Goal: Transaction & Acquisition: Obtain resource

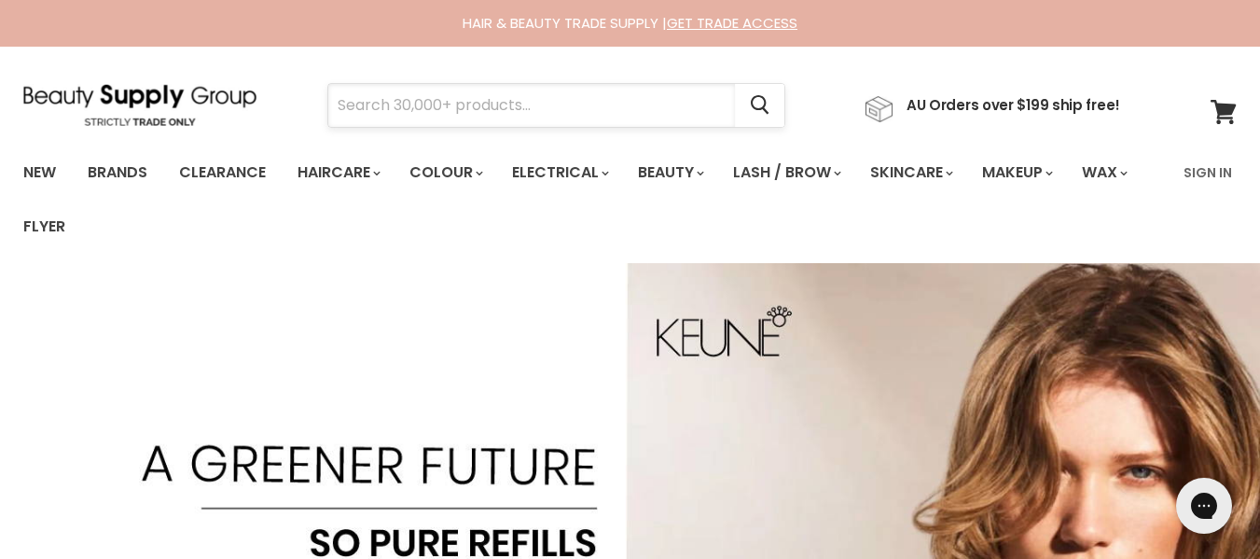
click at [405, 110] on input "Search" at bounding box center [531, 105] width 407 height 43
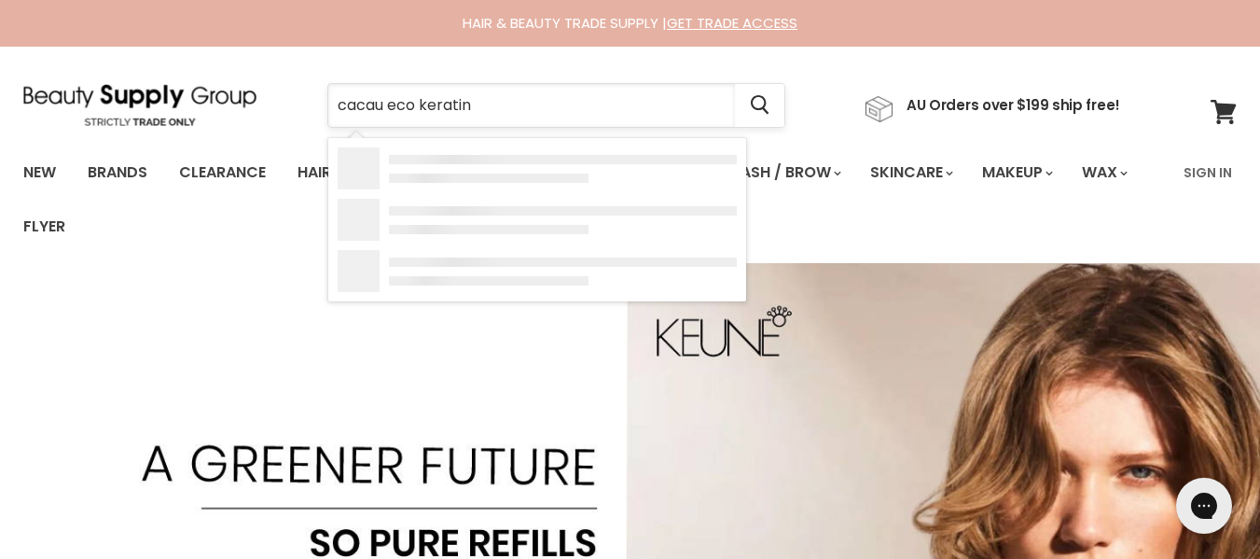
type input "cacau eco keratin"
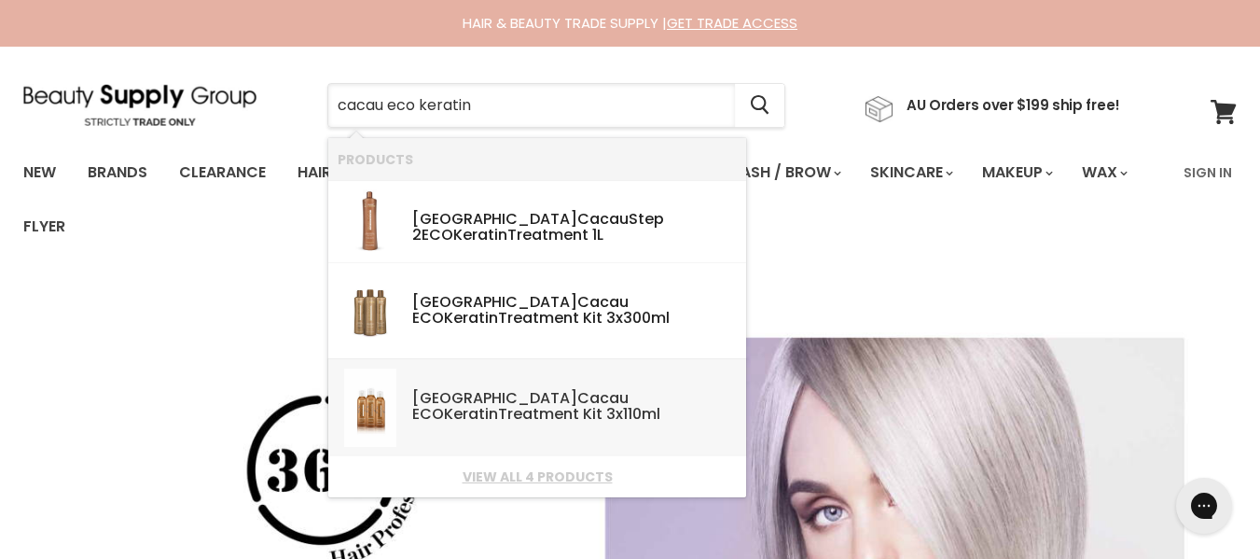
click at [577, 399] on b "Cacau" at bounding box center [602, 397] width 51 height 21
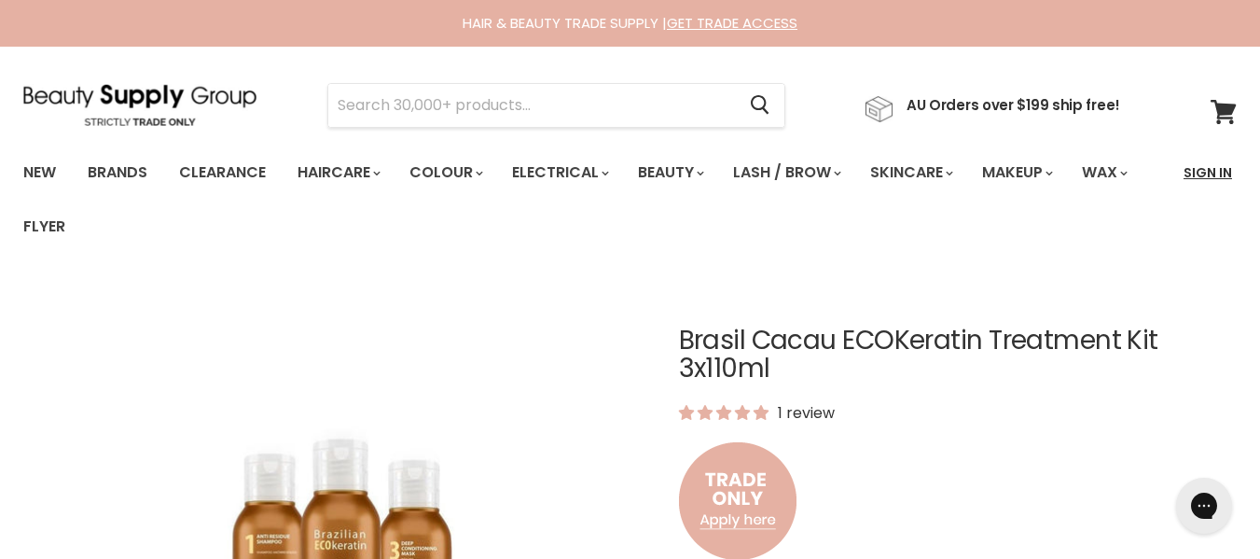
click at [1206, 174] on link "Sign In" at bounding box center [1208, 172] width 71 height 39
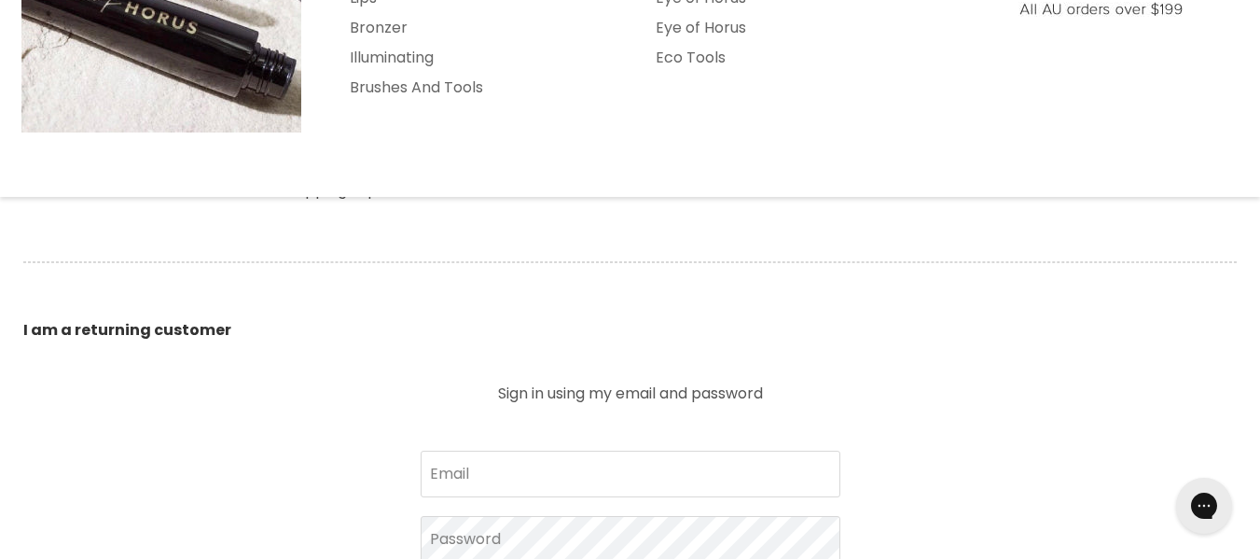
scroll to position [466, 0]
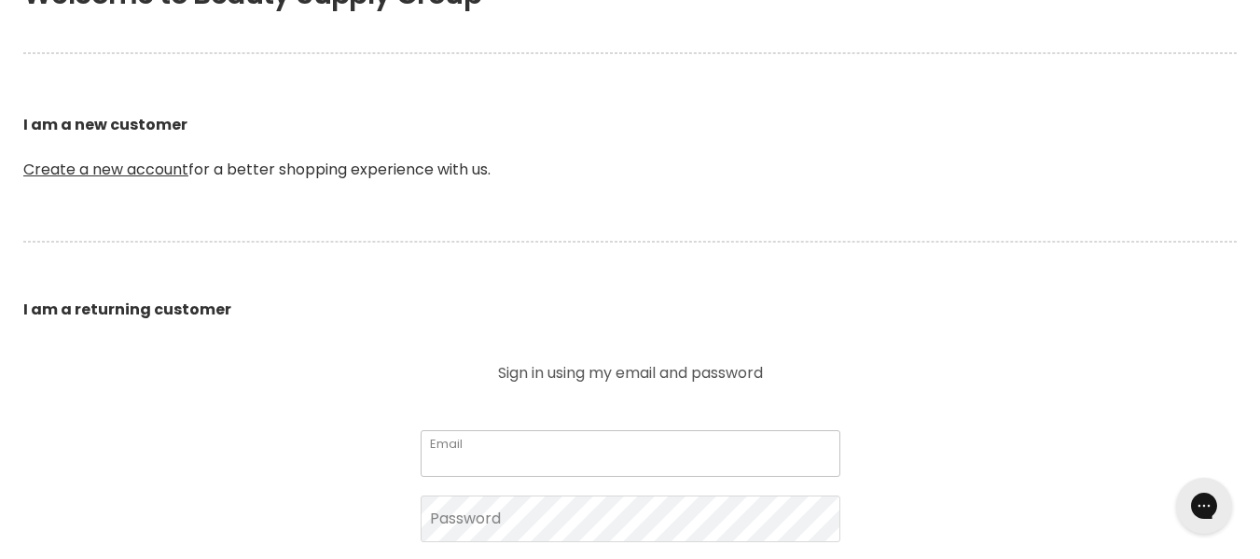
click at [559, 464] on input "Email" at bounding box center [631, 453] width 420 height 47
type input "zooki@dodo.com.au"
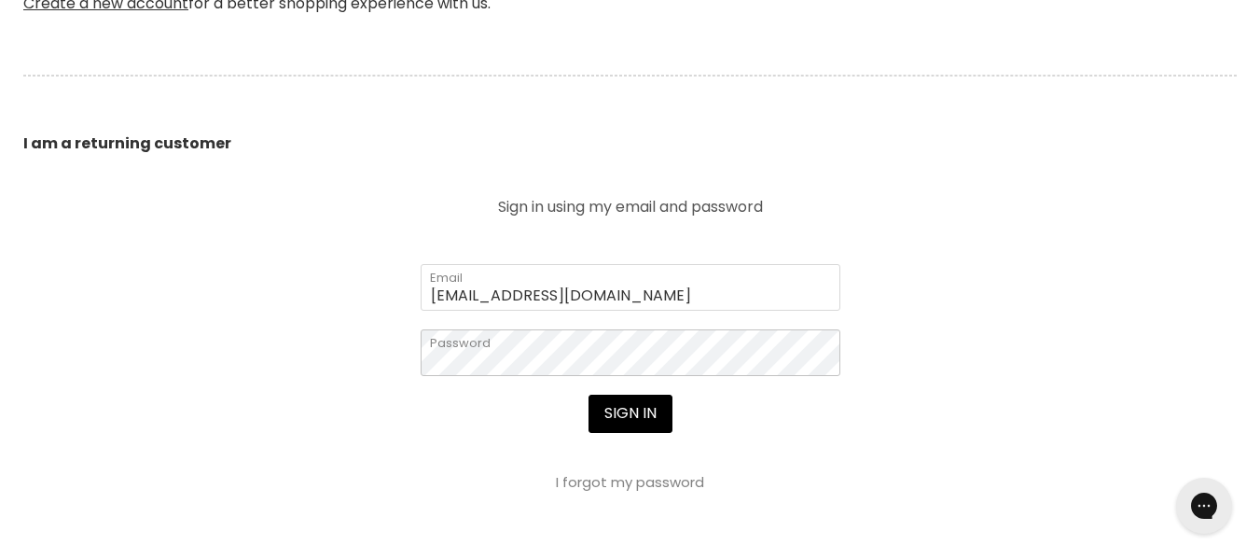
scroll to position [653, 0]
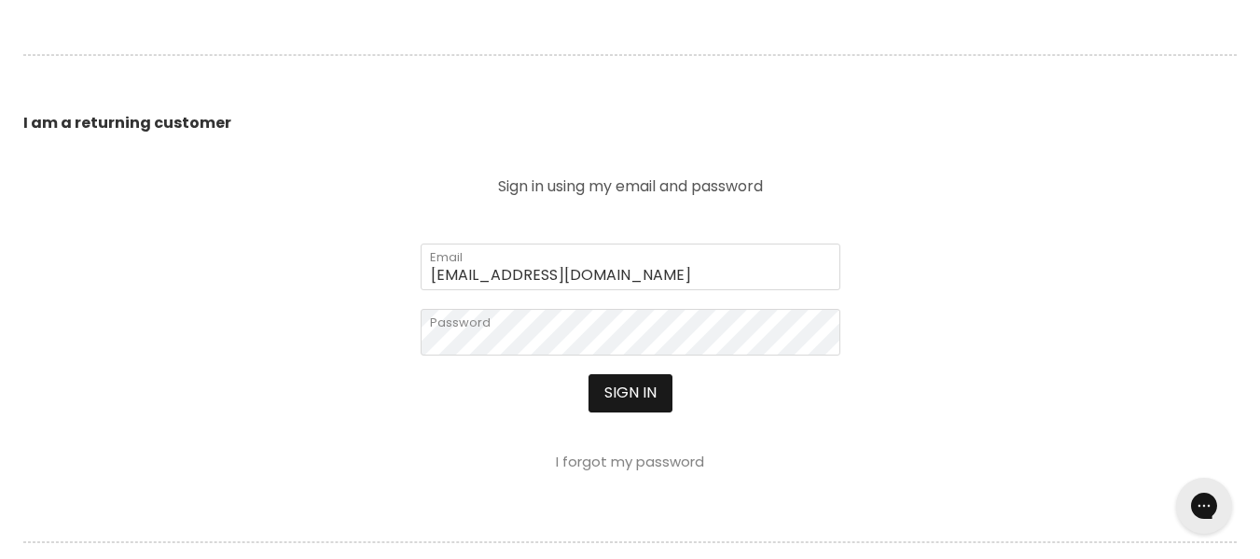
click at [640, 396] on button "Sign in" at bounding box center [631, 392] width 84 height 37
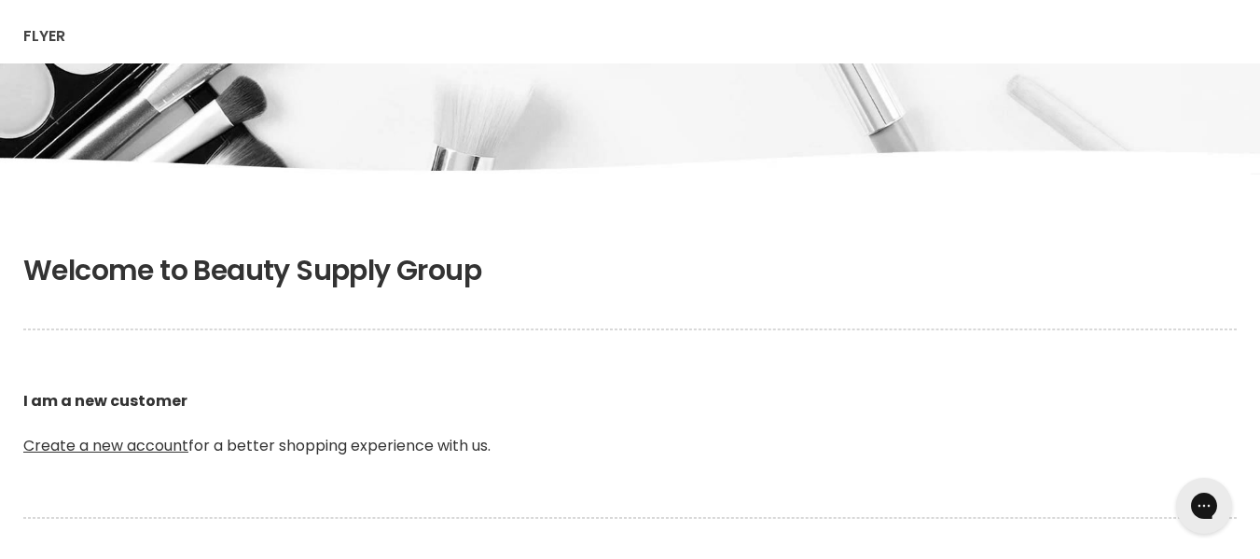
scroll to position [187, 0]
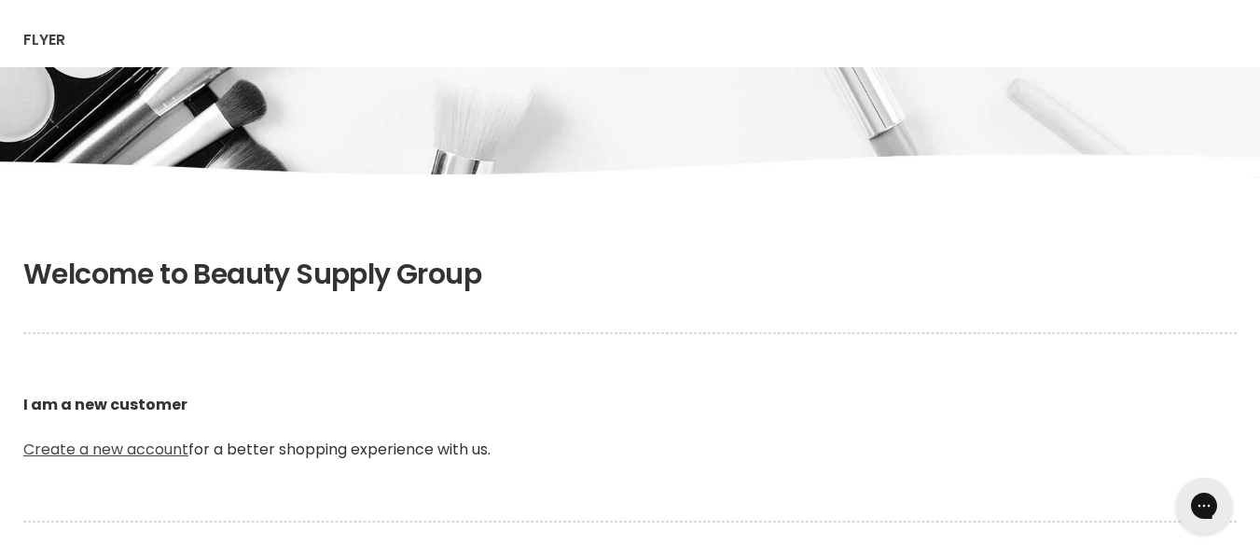
click at [146, 447] on link "Create a new account" at bounding box center [105, 448] width 165 height 21
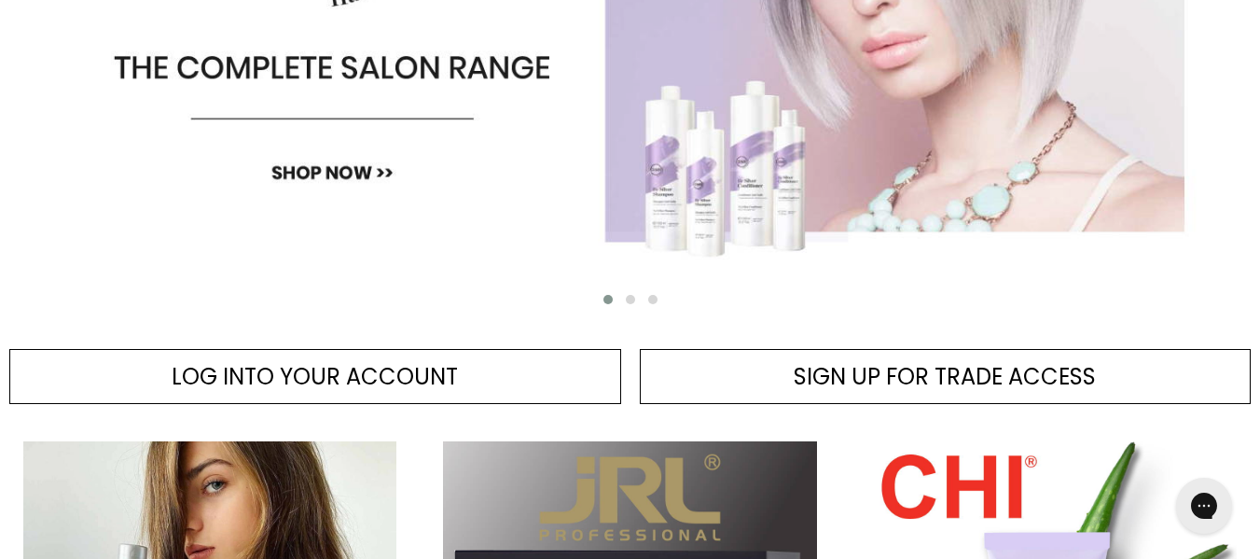
scroll to position [840, 0]
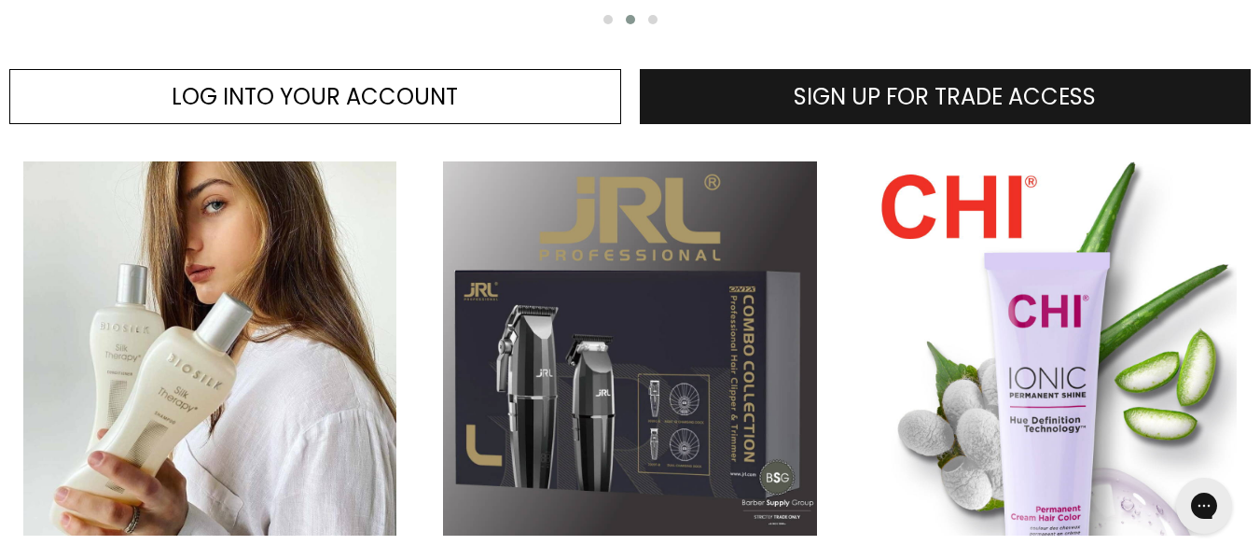
click at [961, 101] on span "SIGN UP FOR TRADE ACCESS" at bounding box center [945, 96] width 302 height 31
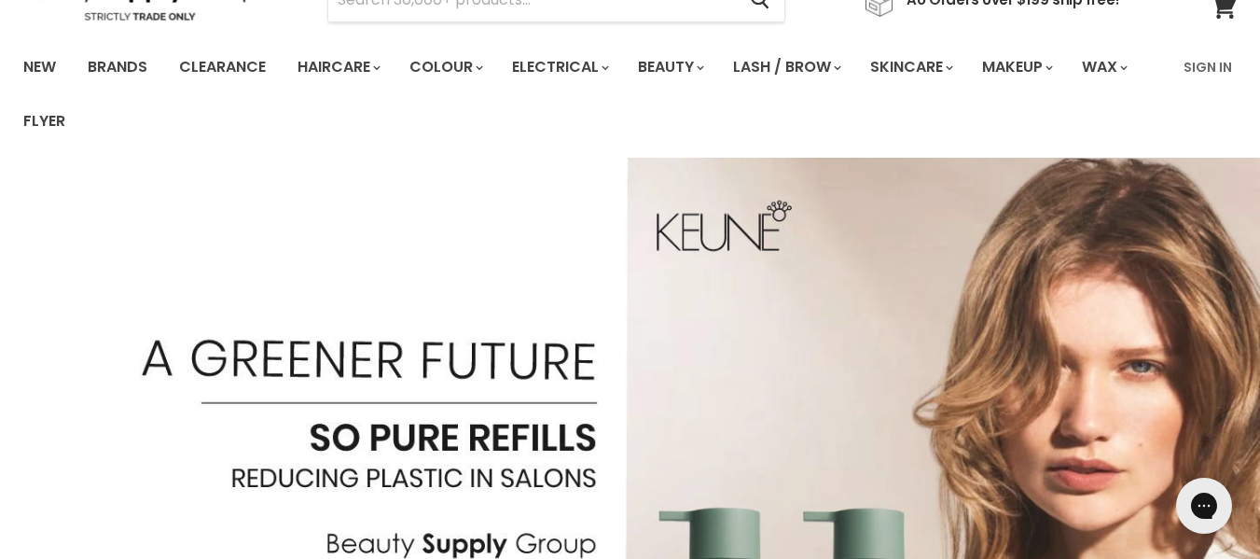
scroll to position [0, 0]
